Goal: Entertainment & Leisure: Browse casually

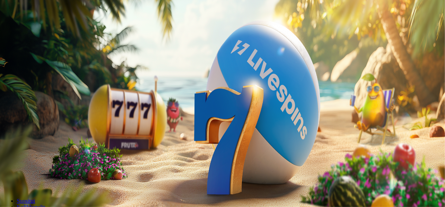
click at [40, 28] on span "Kirjaudu" at bounding box center [48, 25] width 17 height 5
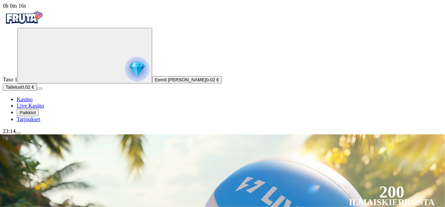
click at [125, 81] on img "Primary" at bounding box center [137, 69] width 24 height 24
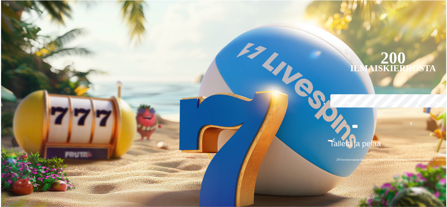
scroll to position [375, 0]
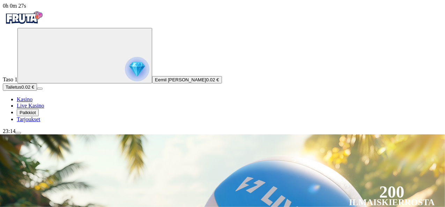
click at [125, 81] on img "Primary" at bounding box center [137, 69] width 24 height 24
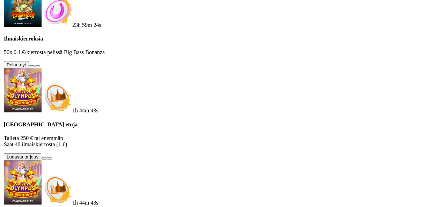
scroll to position [375, 0]
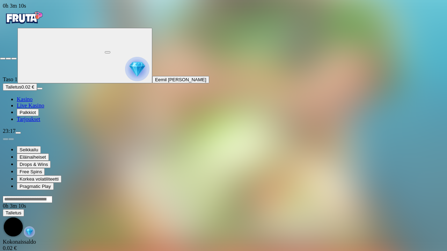
click at [3, 59] on span "close icon" at bounding box center [3, 59] width 0 height 0
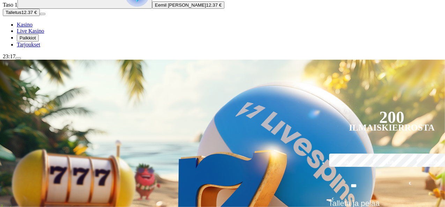
scroll to position [77, 0]
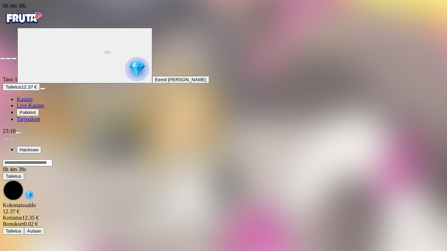
click at [3, 59] on span "close icon" at bounding box center [3, 59] width 0 height 0
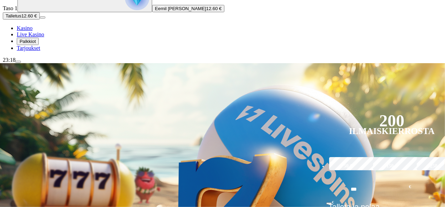
scroll to position [74, 0]
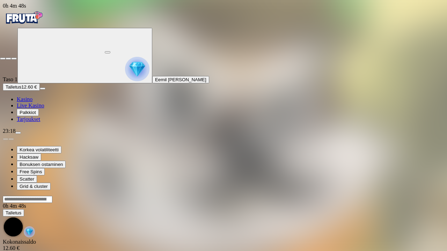
click at [11, 58] on button "button" at bounding box center [14, 59] width 6 height 2
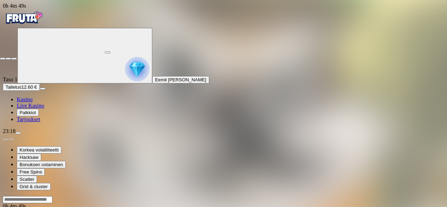
click at [11, 58] on button "button" at bounding box center [14, 59] width 6 height 2
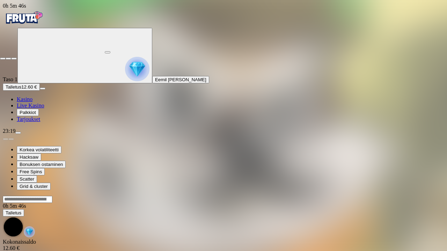
click at [3, 59] on span "close icon" at bounding box center [3, 59] width 0 height 0
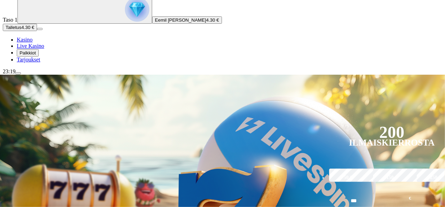
scroll to position [60, 0]
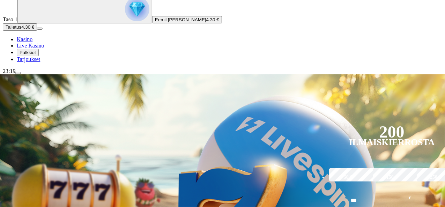
type input "*****"
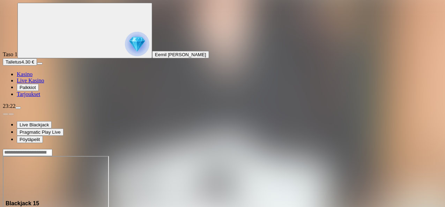
click at [125, 56] on img "Primary" at bounding box center [137, 44] width 24 height 24
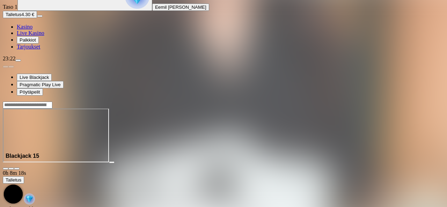
scroll to position [48, 0]
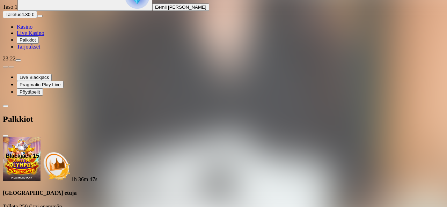
click at [18, 60] on span "menu icon" at bounding box center [18, 60] width 0 height 0
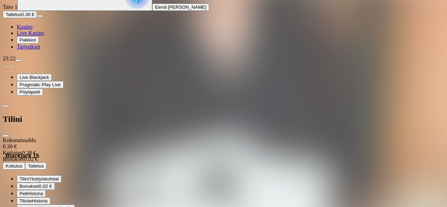
scroll to position [56, 0]
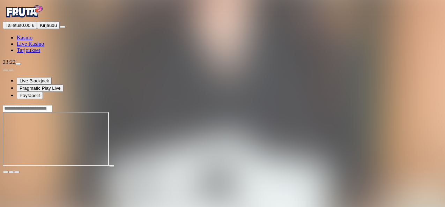
click at [151, 173] on div "Talletus 0.00 € Kirjaudu Kasino Live Kasino Tarjoukset 23:22 Live Blackjack Pra…" at bounding box center [222, 88] width 439 height 171
